Goal: Find specific page/section: Find specific page/section

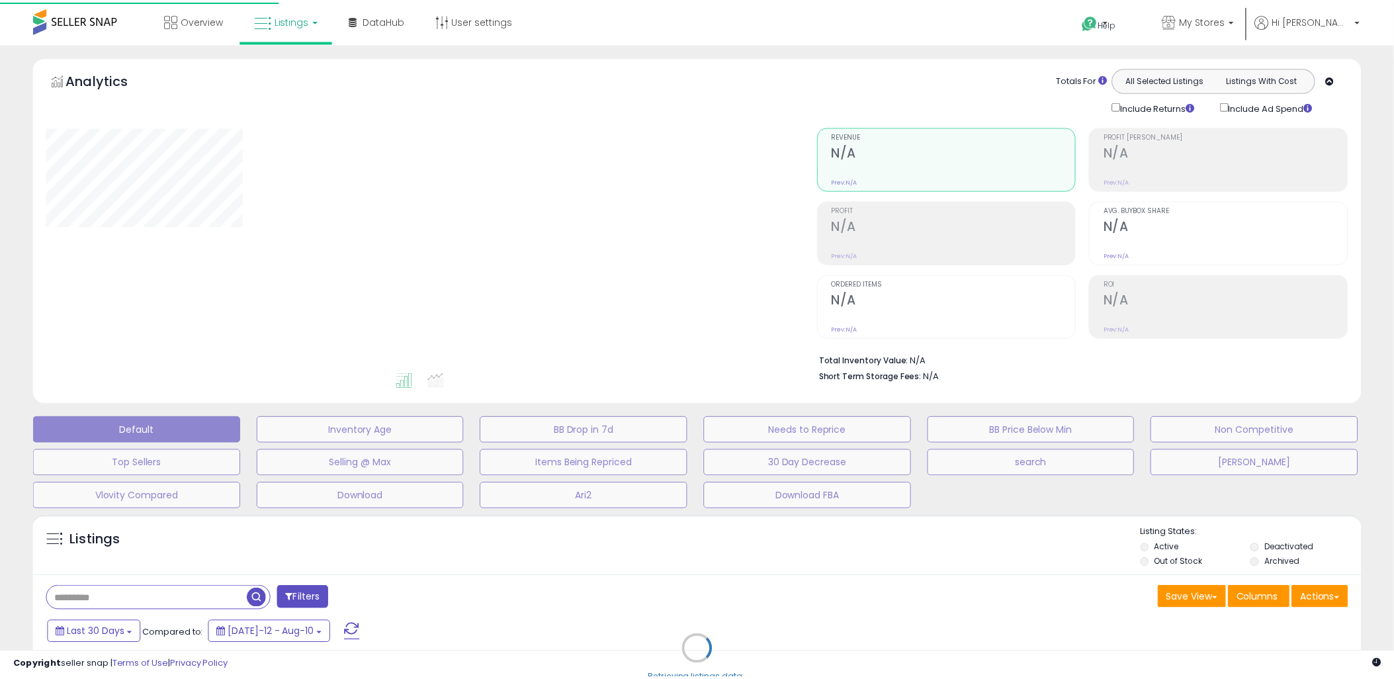
scroll to position [177, 0]
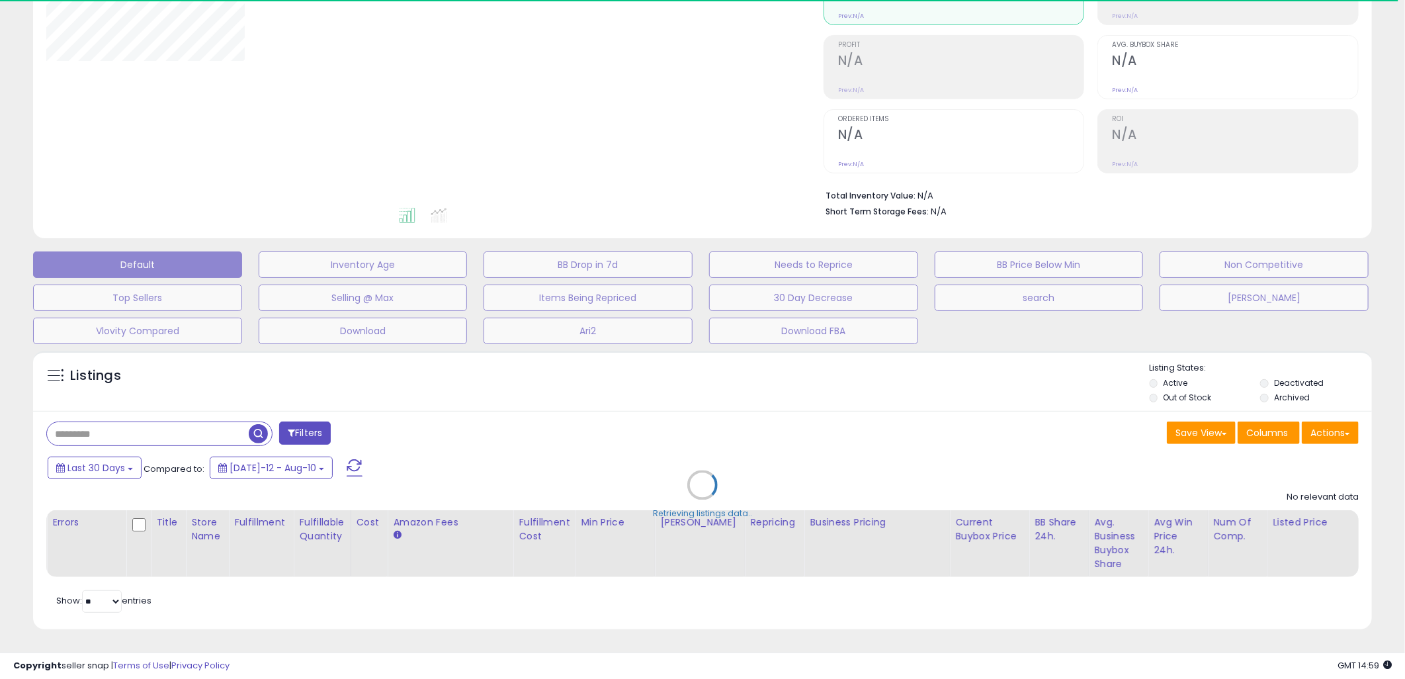
type input "*********"
select select "**"
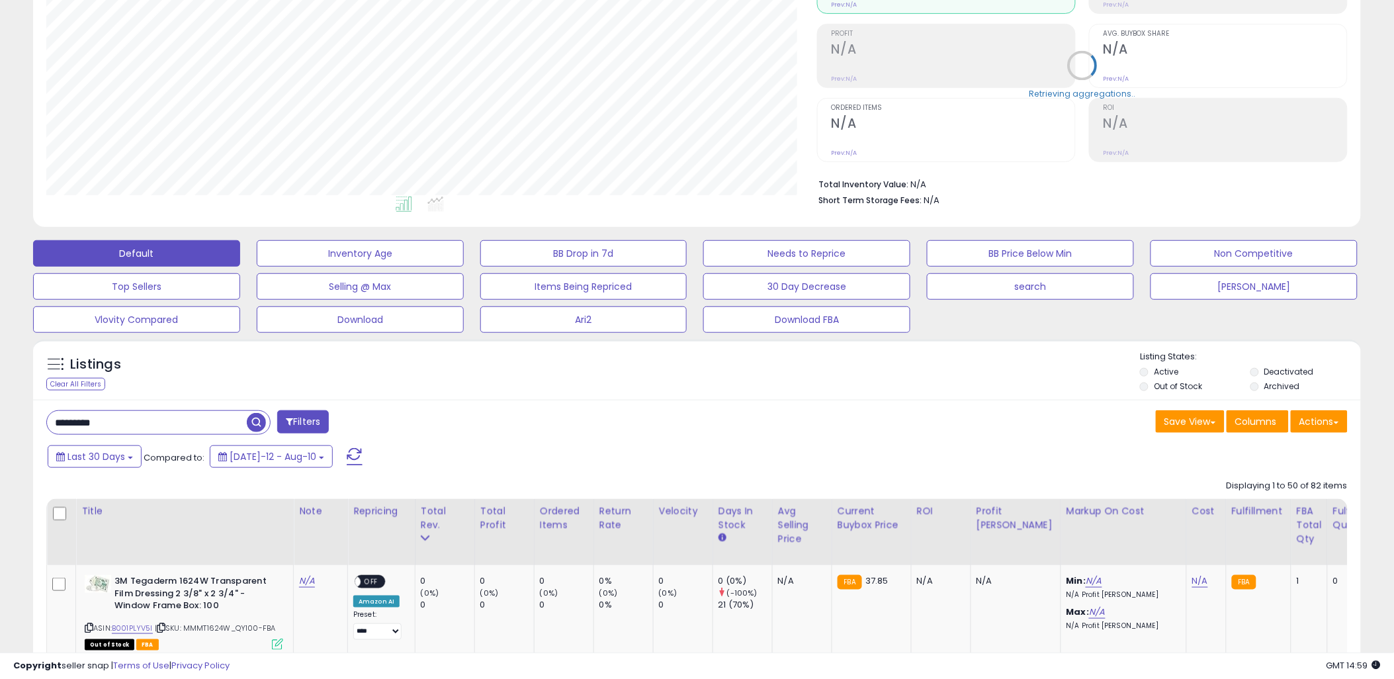
scroll to position [271, 771]
click at [540, 435] on div "********* Filters" at bounding box center [366, 423] width 661 height 26
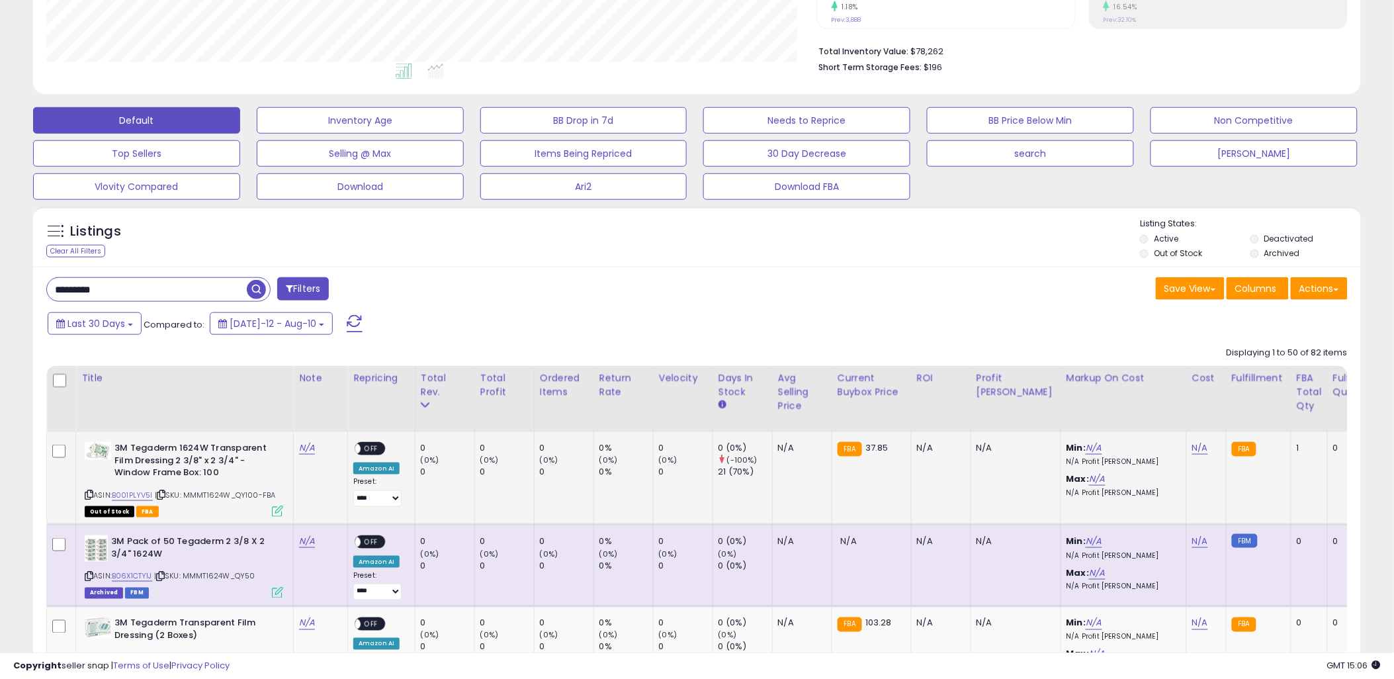
scroll to position [324, 0]
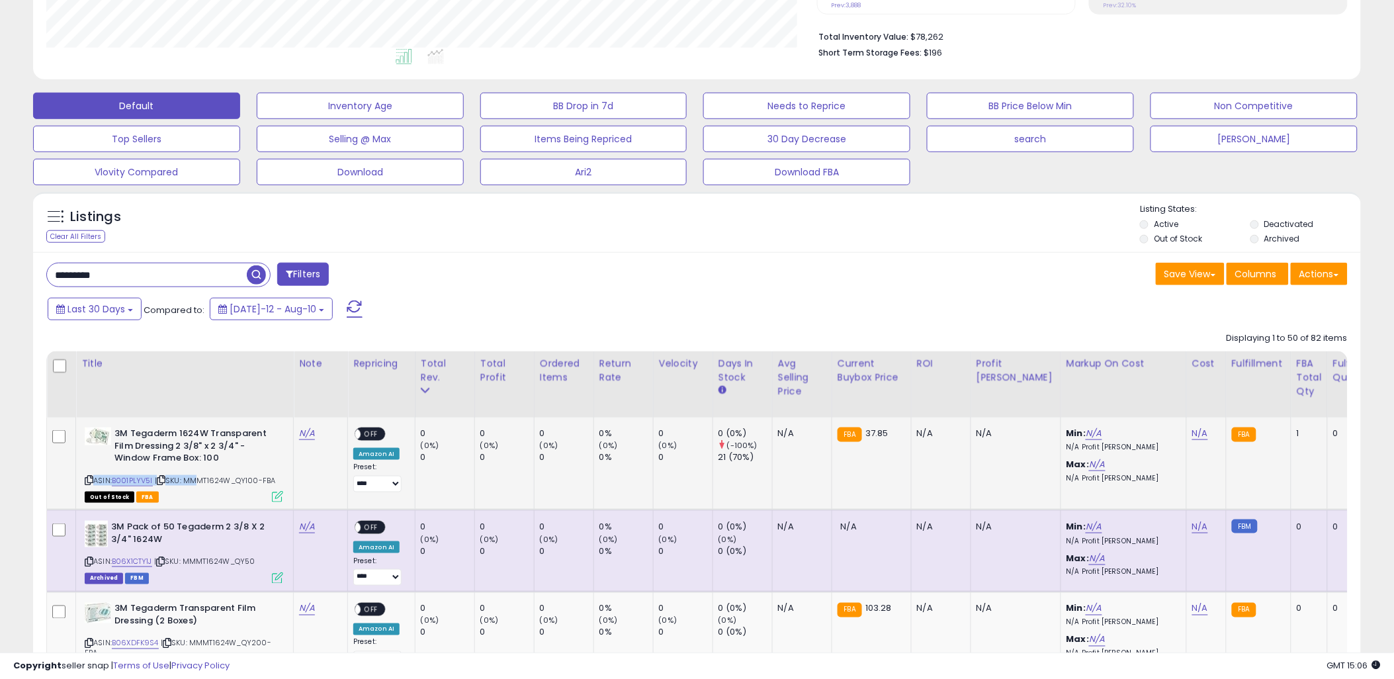
drag, startPoint x: 212, startPoint y: 445, endPoint x: 240, endPoint y: 465, distance: 35.1
click at [240, 465] on td "3M Tegaderm 1624W Transparent Film Dressing 2 3/8" x 2 3/4" - Window Frame Box:…" at bounding box center [185, 463] width 218 height 93
click at [240, 465] on b "3M Tegaderm 1624W Transparent Film Dressing 2 3/8" x 2 3/4" - Window Frame Box:…" at bounding box center [194, 447] width 161 height 40
drag, startPoint x: 228, startPoint y: 455, endPoint x: 173, endPoint y: 426, distance: 62.1
click at [173, 426] on td "3M Tegaderm 1624W Transparent Film Dressing 2 3/8" x 2 3/4" - Window Frame Box:…" at bounding box center [185, 463] width 218 height 93
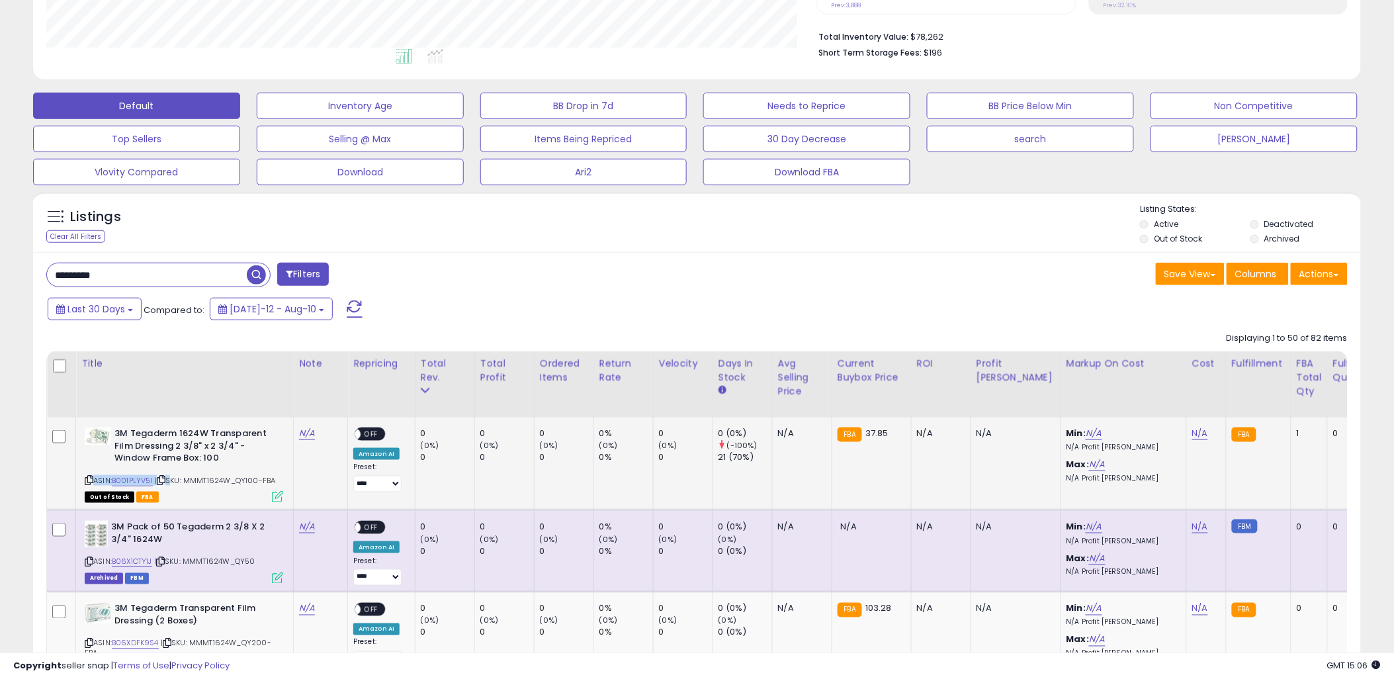
click at [173, 426] on td "3M Tegaderm 1624W Transparent Film Dressing 2 3/8" x 2 3/4" - Window Frame Box:…" at bounding box center [185, 463] width 218 height 93
drag, startPoint x: 153, startPoint y: 434, endPoint x: 225, endPoint y: 466, distance: 79.1
click at [225, 466] on b "3M Tegaderm 1624W Transparent Film Dressing 2 3/8" x 2 3/4" - Window Frame Box:…" at bounding box center [194, 447] width 161 height 40
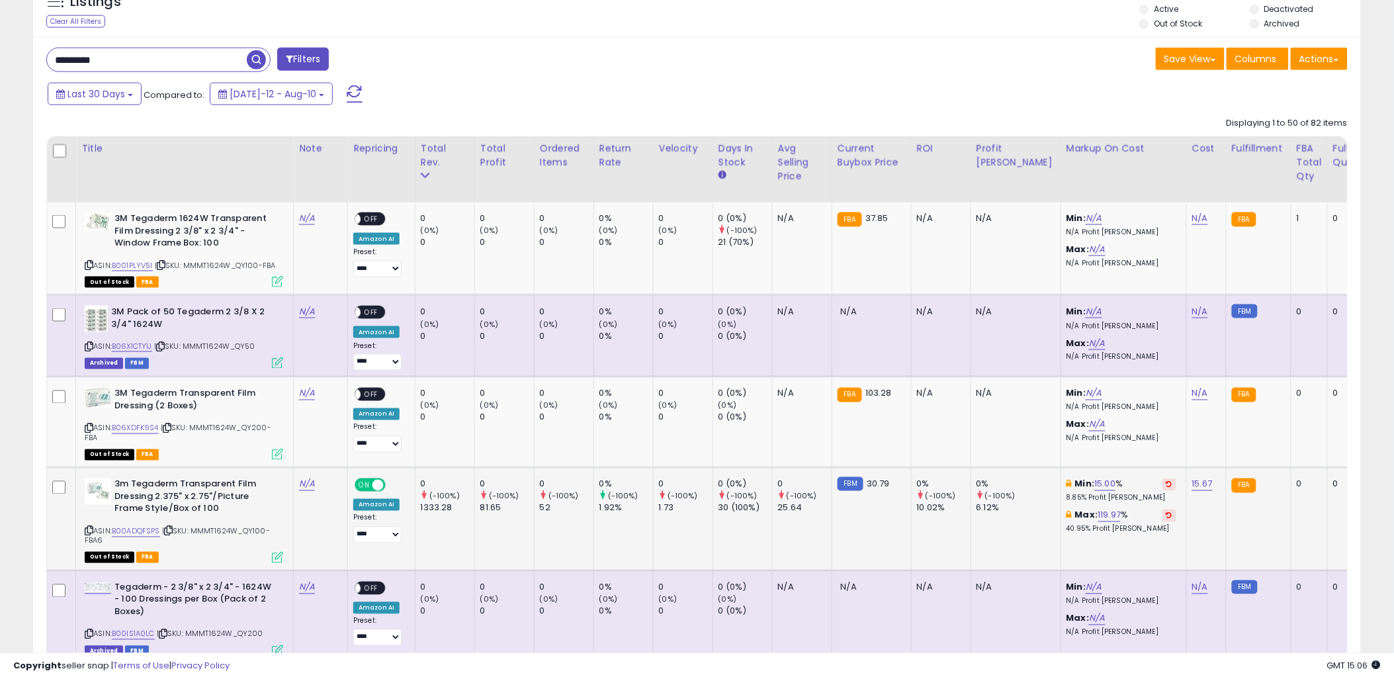
scroll to position [618, 0]
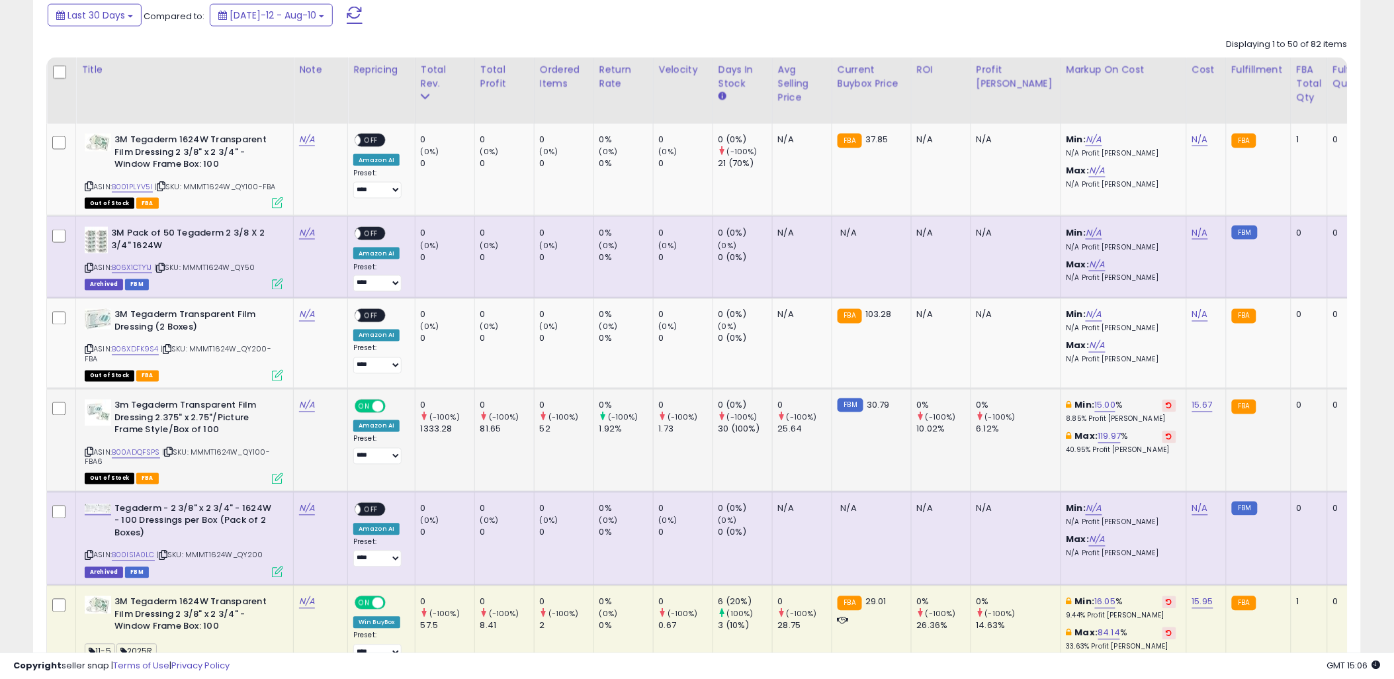
drag, startPoint x: 532, startPoint y: 402, endPoint x: 579, endPoint y: 441, distance: 61.6
click at [579, 441] on td "0 (-100%) 52" at bounding box center [564, 440] width 60 height 103
drag, startPoint x: 537, startPoint y: 428, endPoint x: 567, endPoint y: 445, distance: 34.4
click at [566, 445] on td "0 (-100%) 52" at bounding box center [564, 440] width 60 height 103
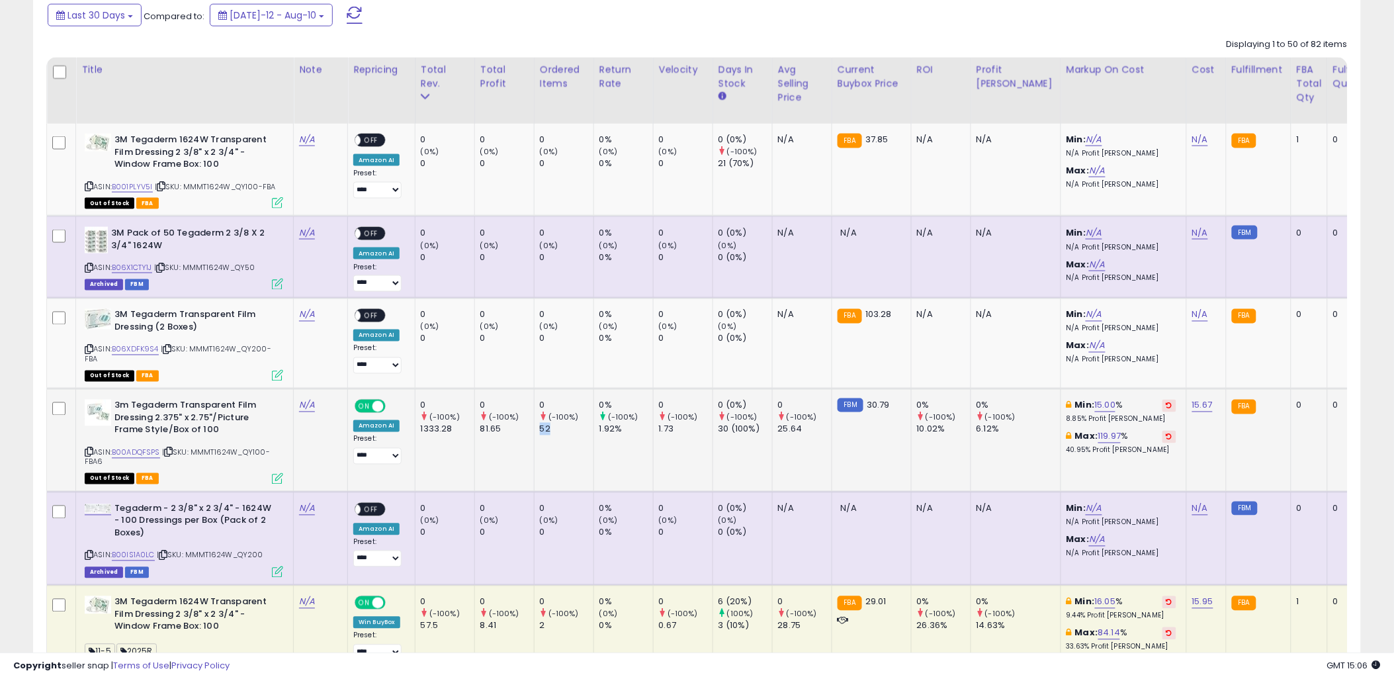
click at [567, 445] on td "0 (-100%) 52" at bounding box center [564, 440] width 60 height 103
click at [433, 69] on div "Total Rev." at bounding box center [445, 77] width 48 height 28
